Goal: Information Seeking & Learning: Learn about a topic

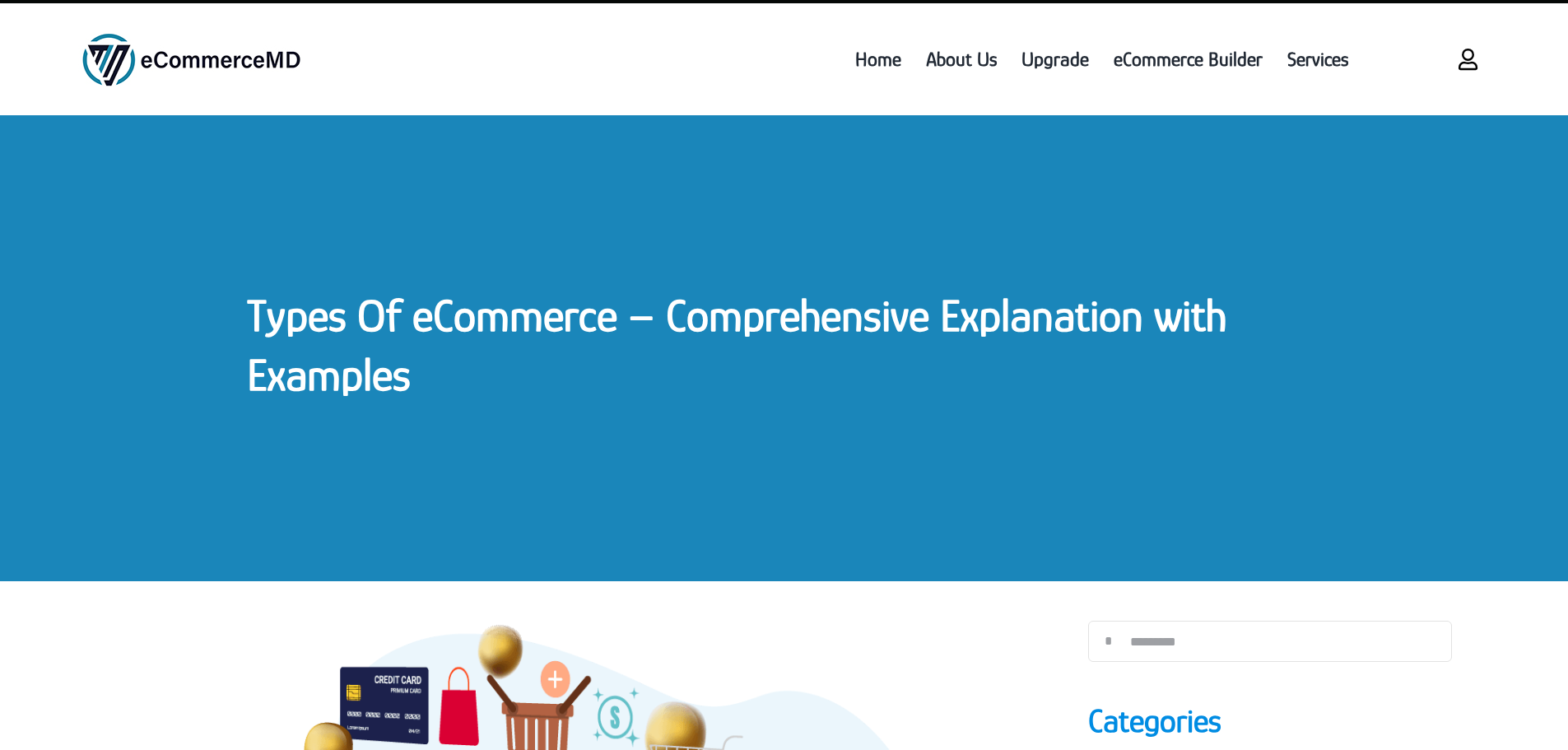
click at [391, 333] on link "Types Of eCommerce – Comprehensive Explanation with Examples" at bounding box center [736, 344] width 979 height 110
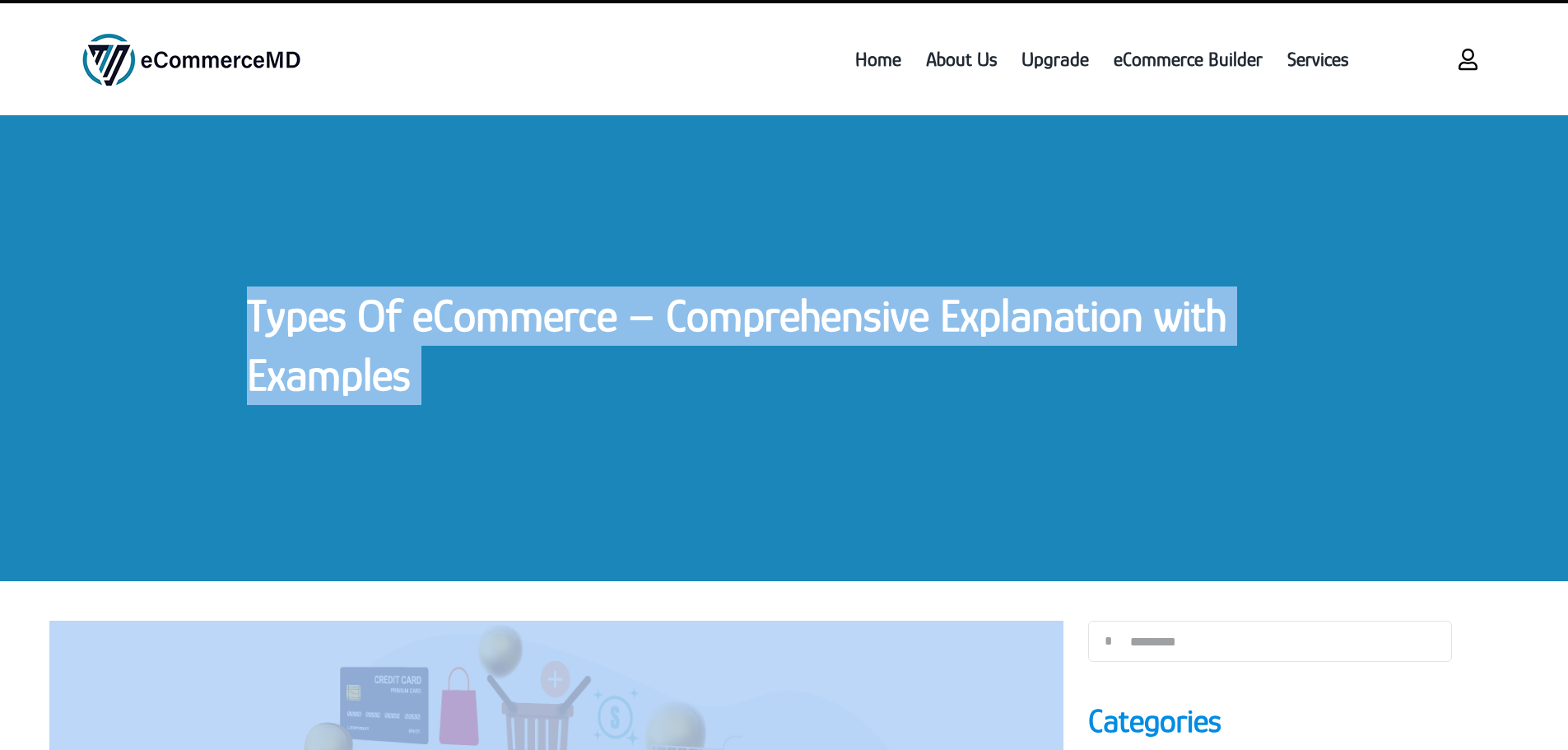
click at [391, 333] on link "Types Of eCommerce – Comprehensive Explanation with Examples" at bounding box center [736, 344] width 979 height 110
copy div "Types Of eCommerce – Comprehensive Explanation with Examples Types Of eCommerce…"
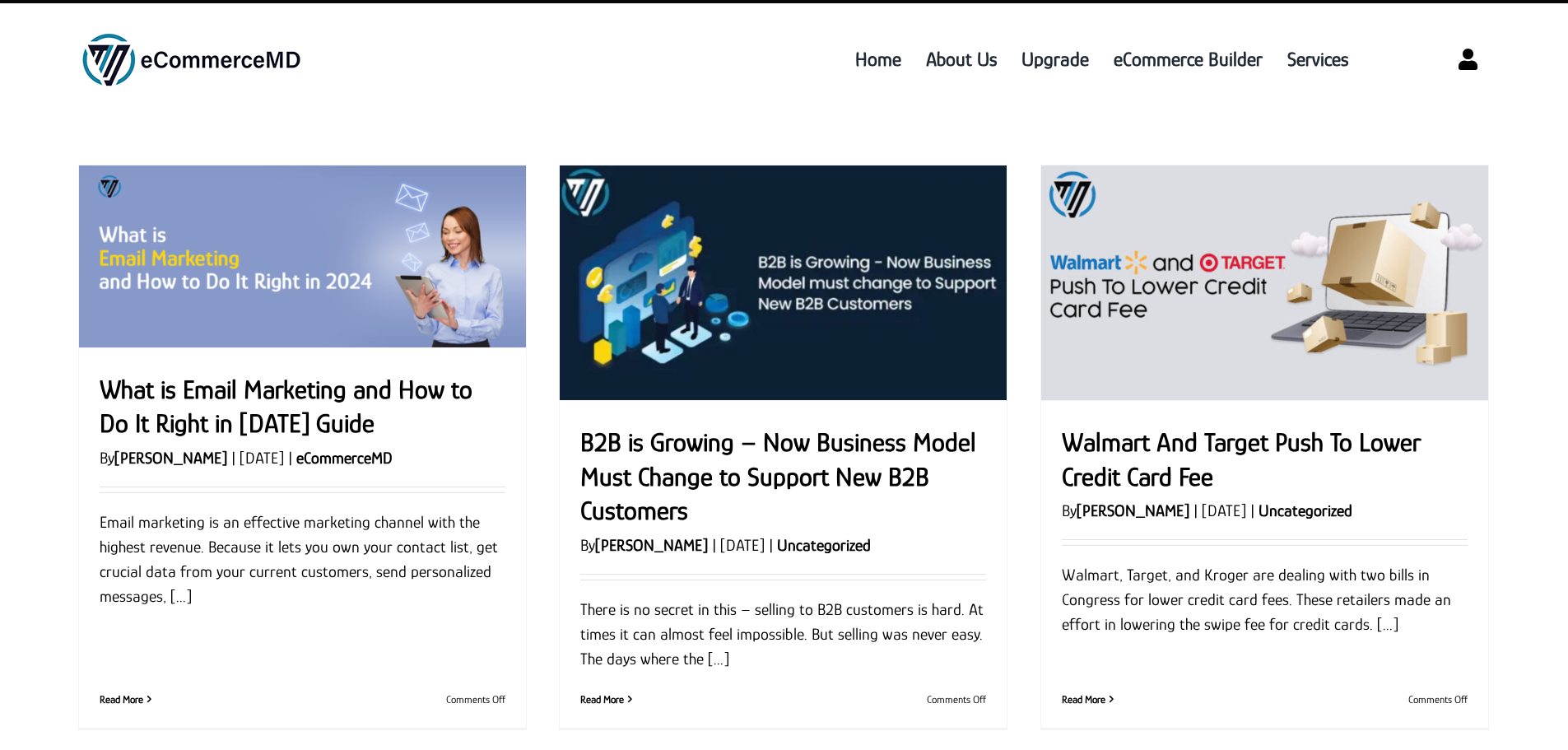
click at [517, 95] on ul "Home About Us Upgrade eCommerce Builder Services" at bounding box center [866, 59] width 989 height 79
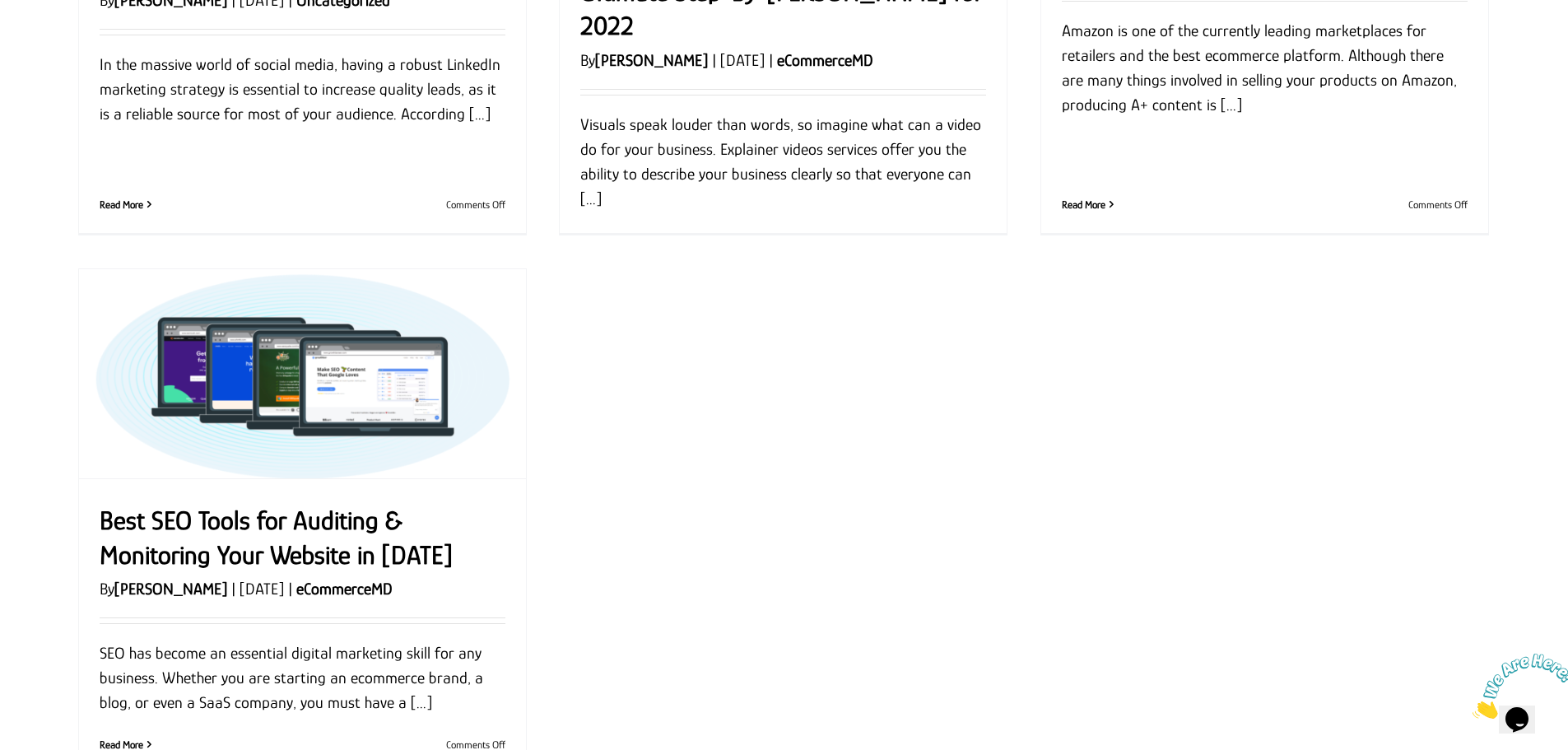
scroll to position [2185, 0]
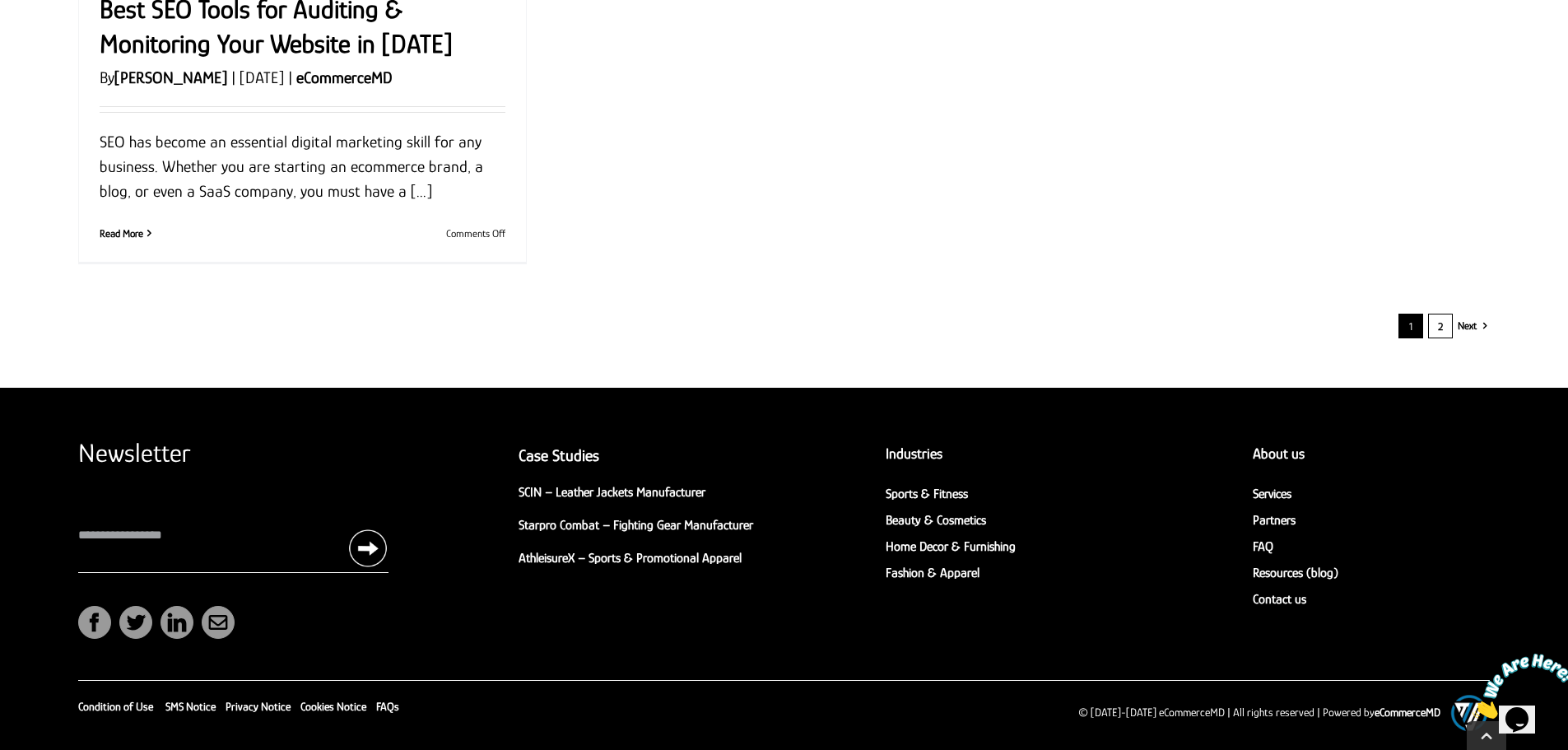
click at [1443, 325] on link "2" at bounding box center [1440, 326] width 24 height 24
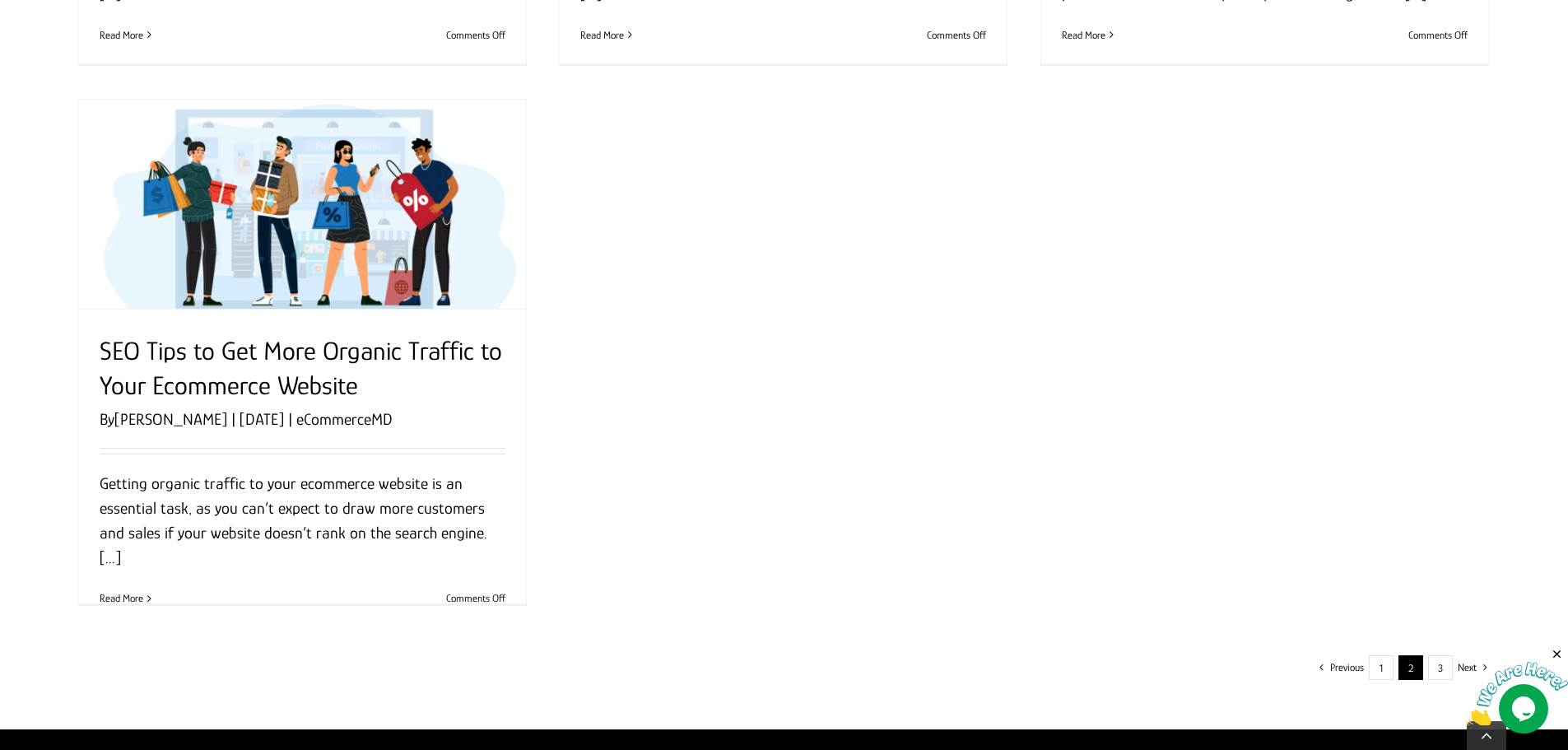
scroll to position [1894, 0]
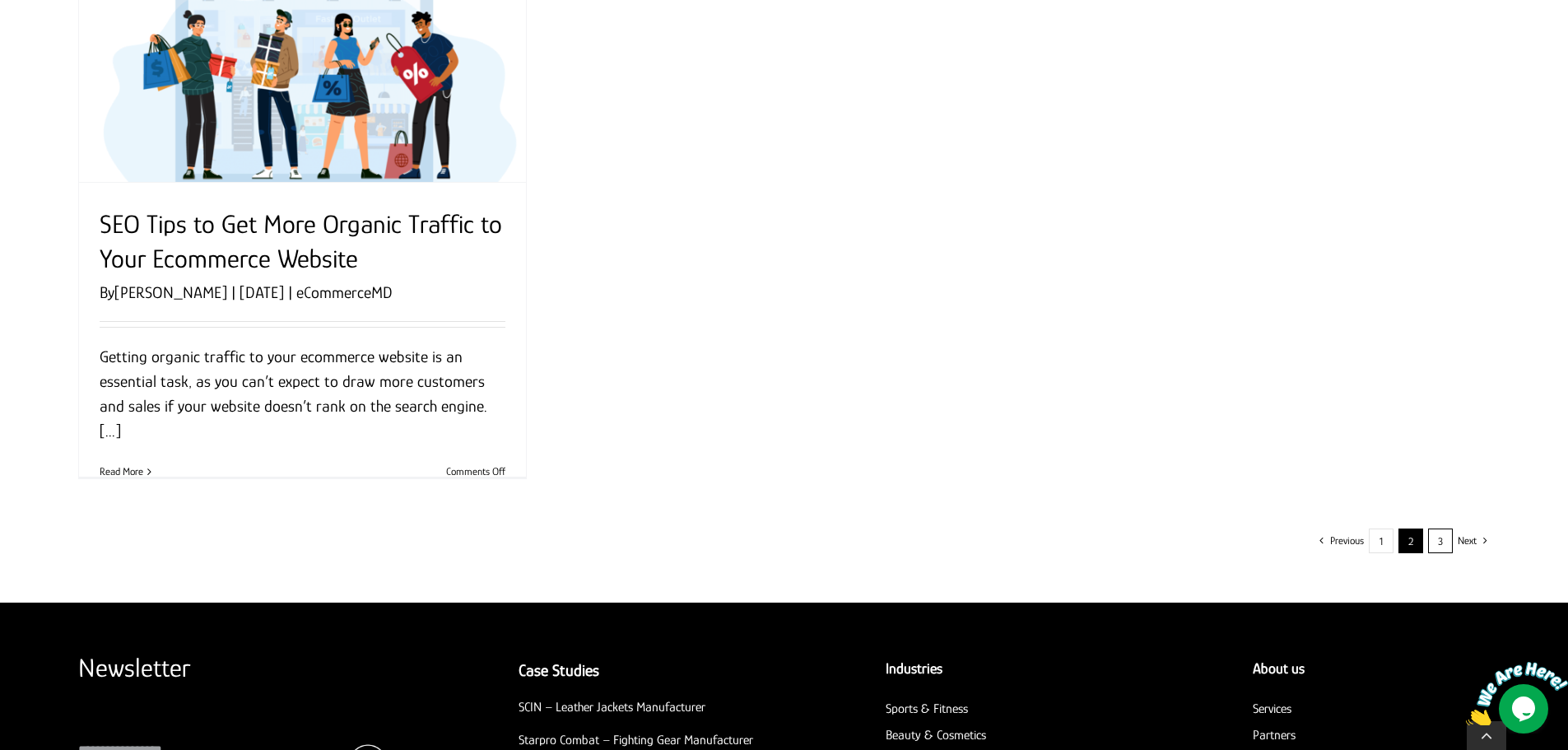
click at [1438, 551] on link "3" at bounding box center [1440, 541] width 24 height 24
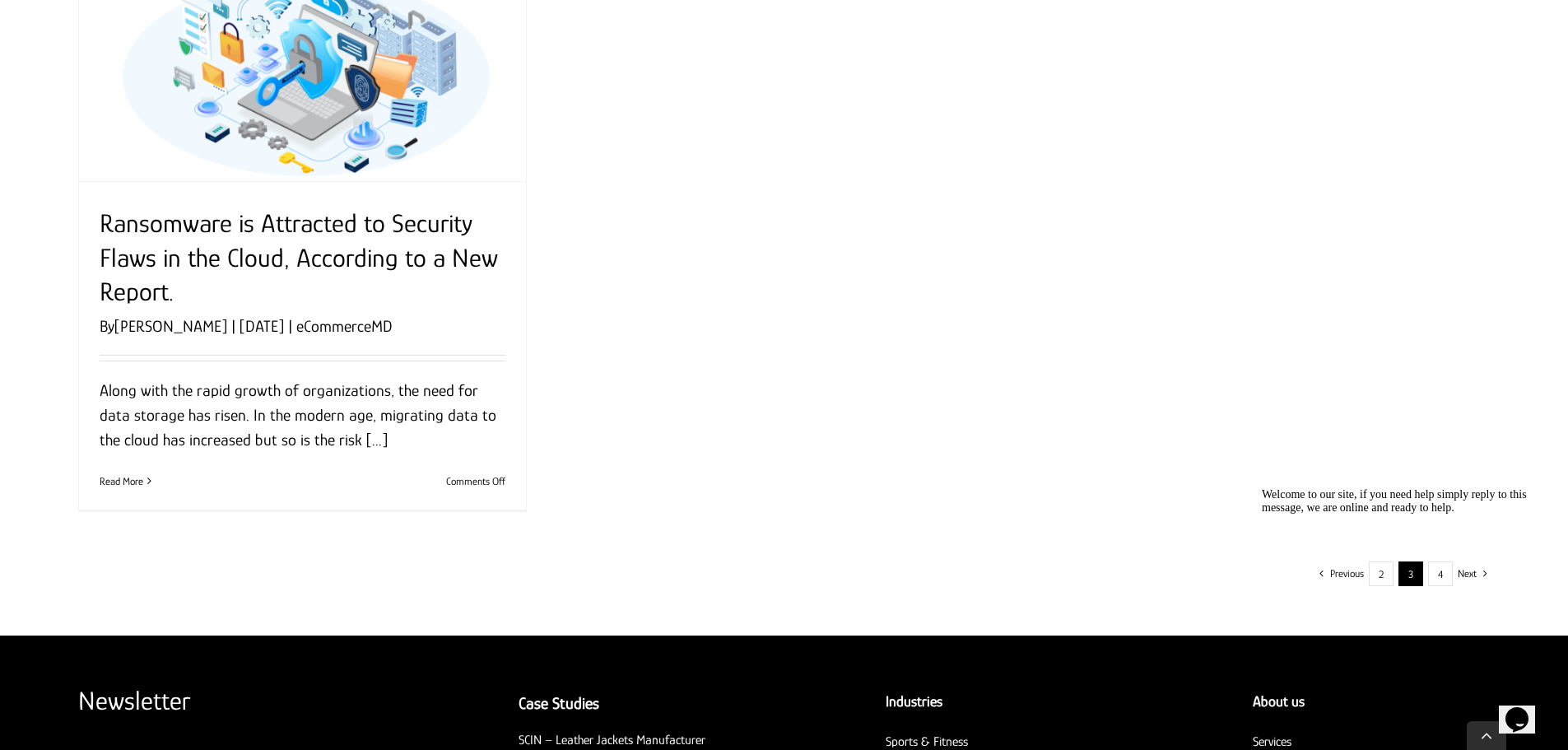
scroll to position [2059, 0]
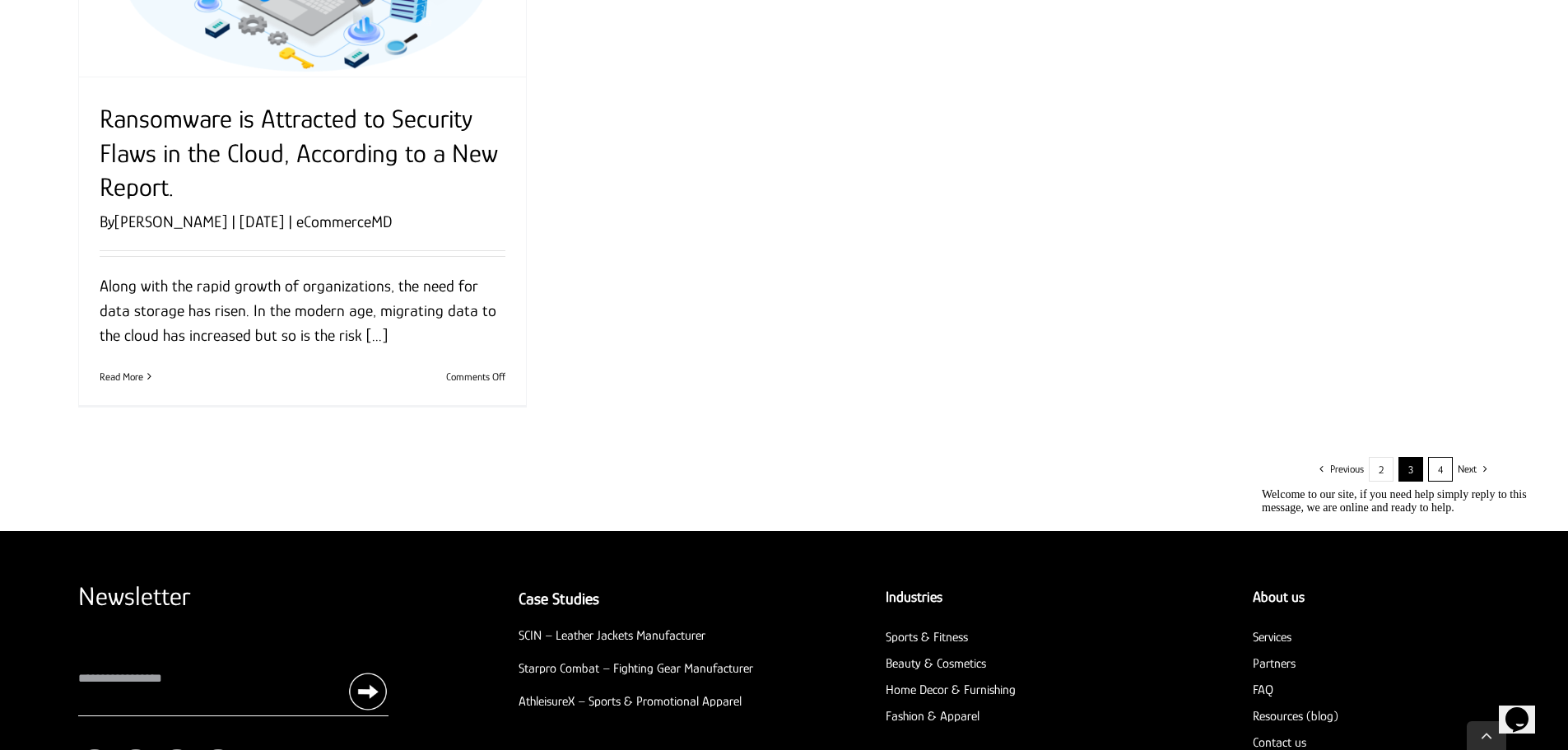
click at [1443, 478] on link "4" at bounding box center [1440, 470] width 24 height 24
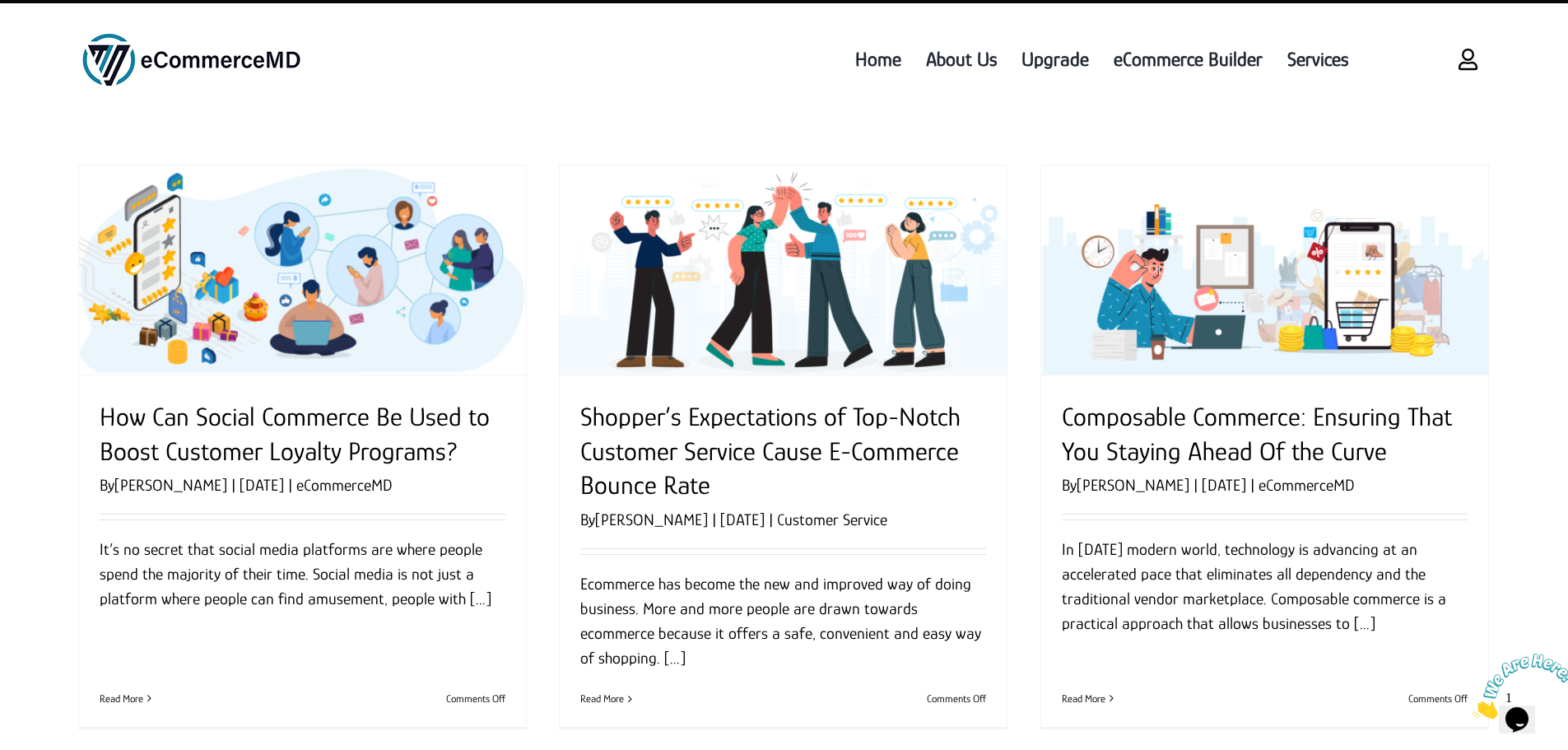
scroll to position [657, 0]
